Goal: Obtain resource: Obtain resource

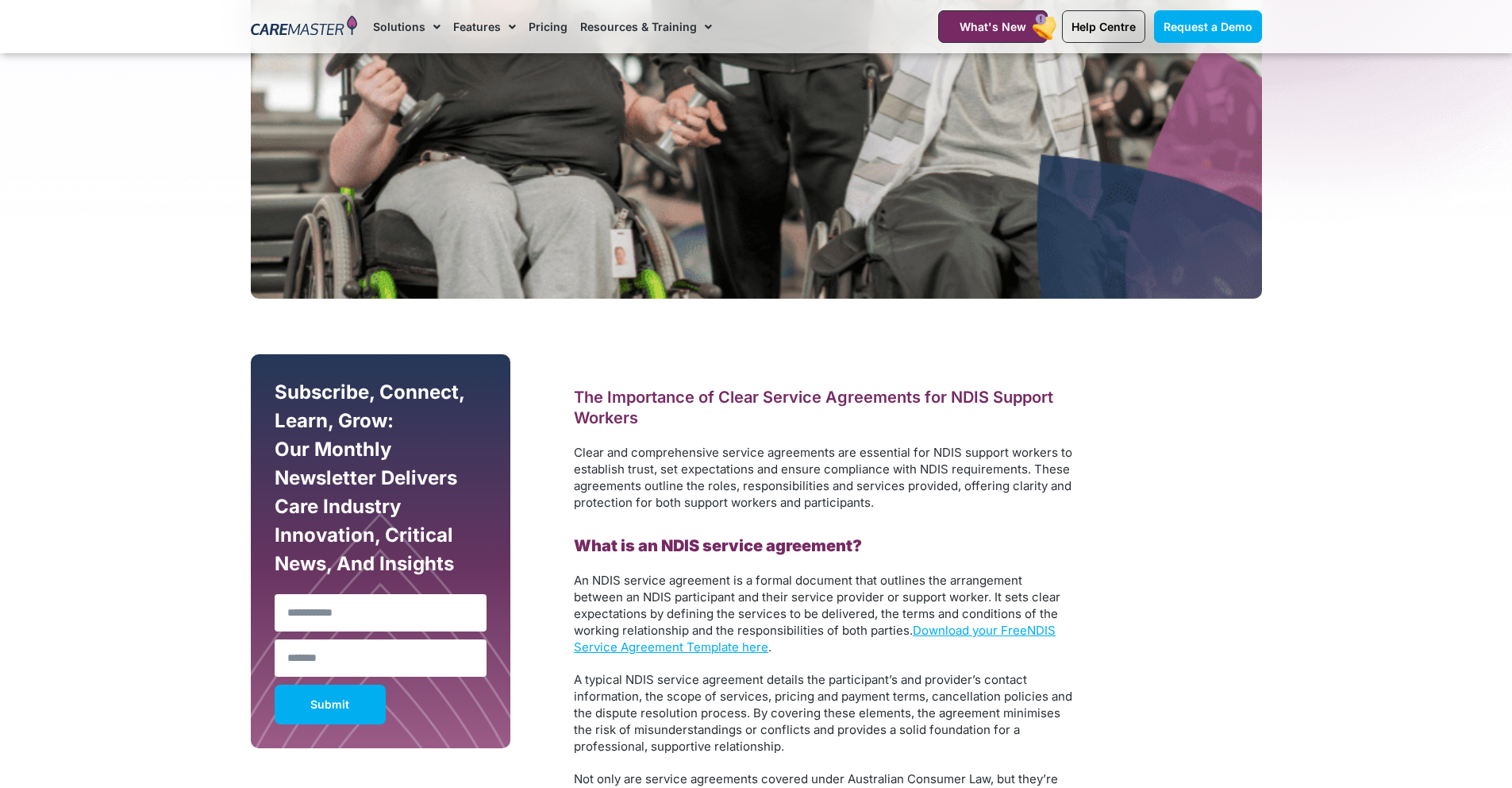
scroll to position [596, 0]
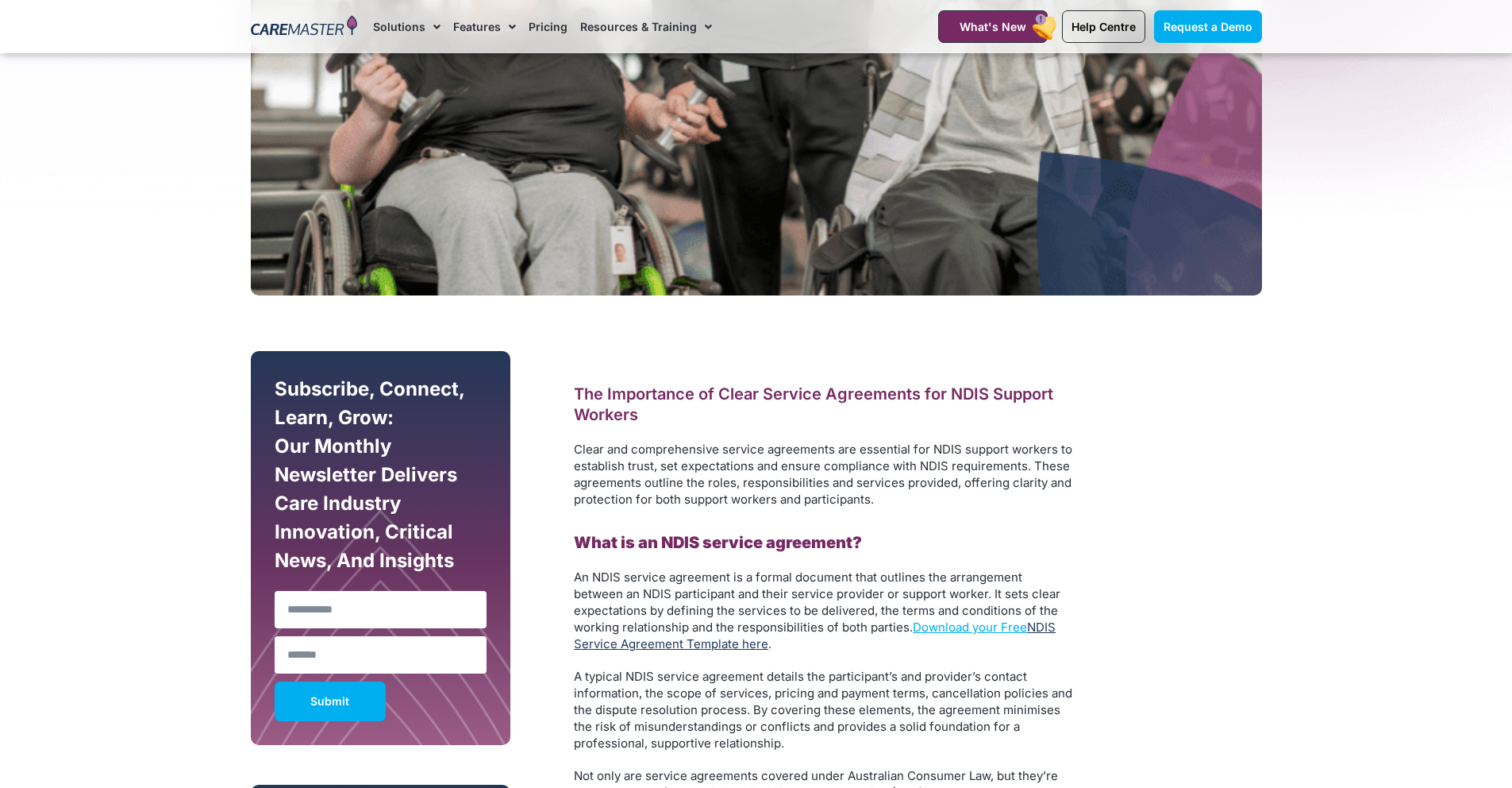
click at [734, 641] on link "NDIS Service Agreement Template here" at bounding box center [815, 635] width 482 height 32
